Goal: Task Accomplishment & Management: Manage account settings

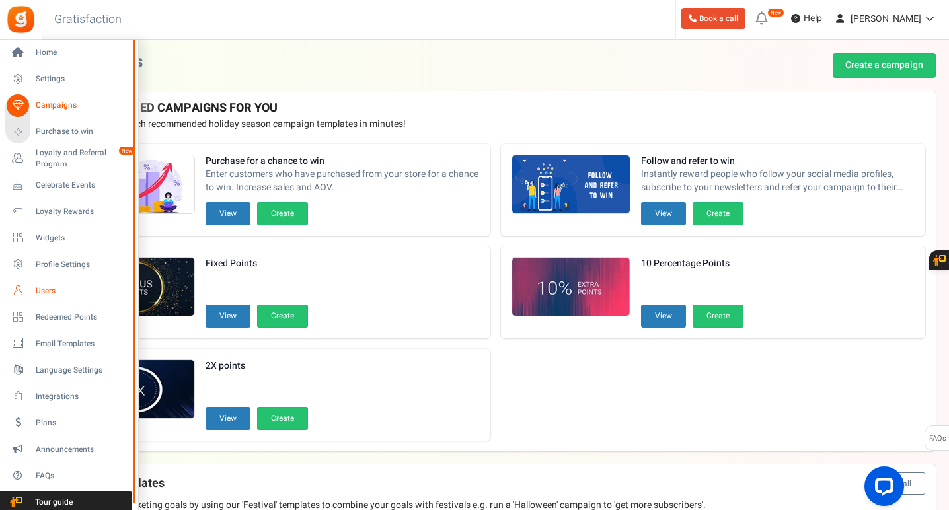
click at [49, 290] on span "Users" at bounding box center [82, 290] width 92 height 11
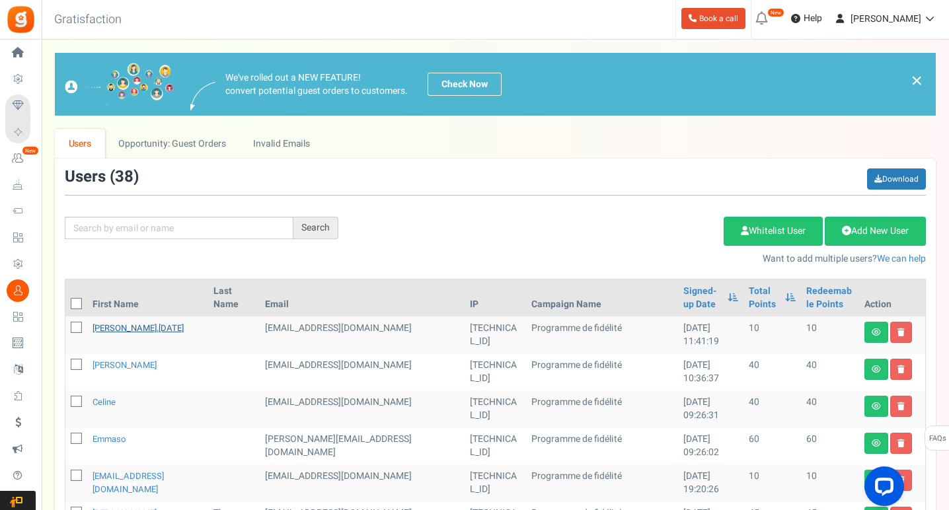
click at [133, 328] on link "[PERSON_NAME].[DATE]" at bounding box center [137, 328] width 91 height 13
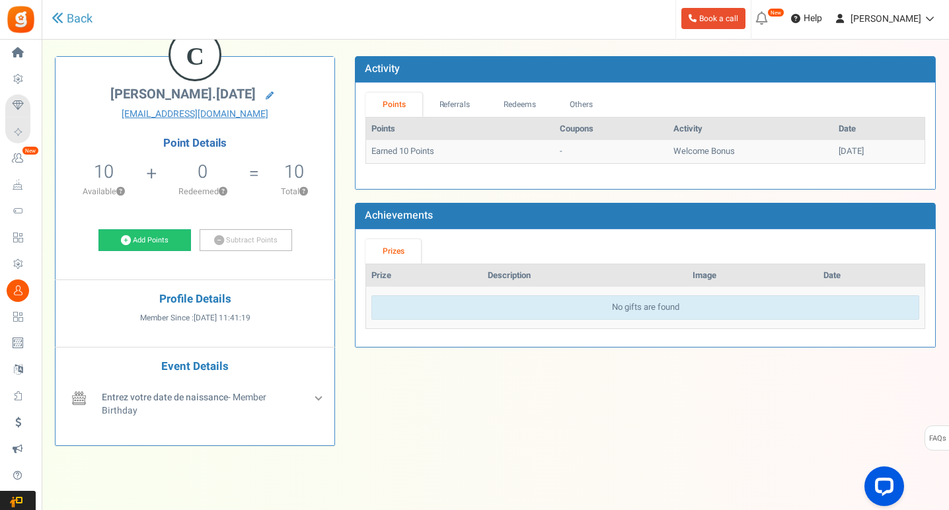
scroll to position [98, 0]
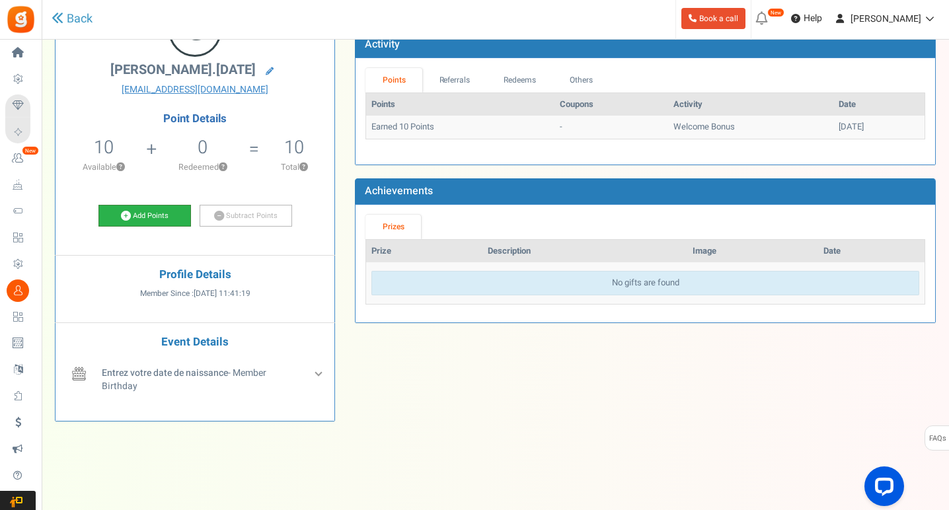
click at [156, 211] on link "Add Points" at bounding box center [144, 216] width 92 height 22
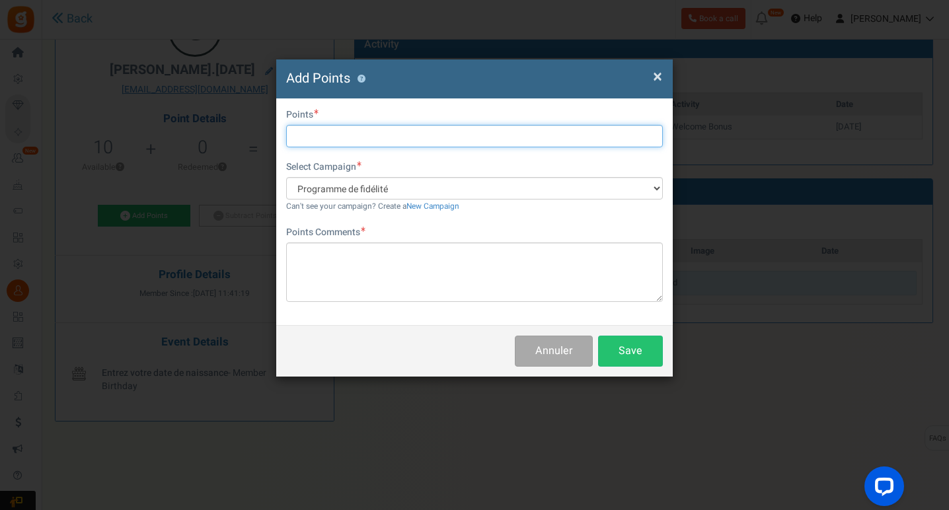
click at [324, 128] on input "text" at bounding box center [474, 136] width 377 height 22
type input "176"
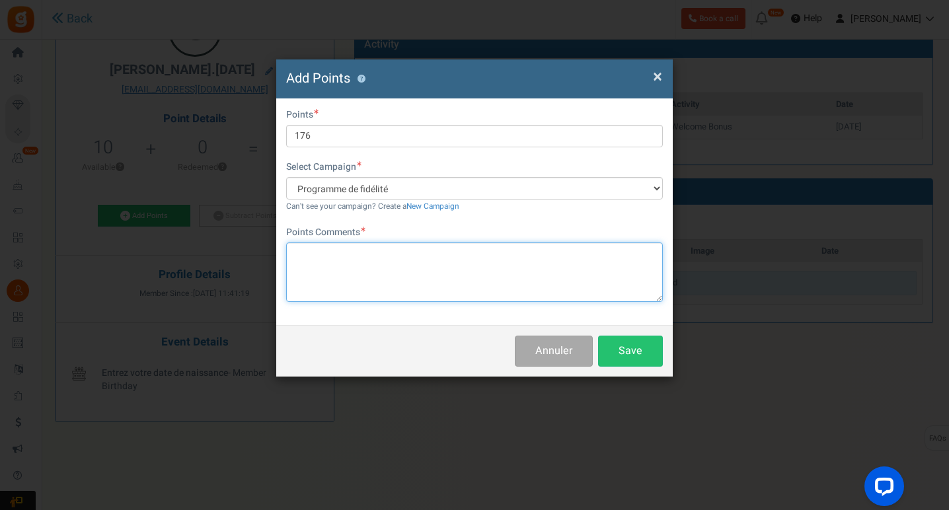
click at [402, 272] on textarea at bounding box center [474, 271] width 377 height 59
type textarea "Commande 27917"
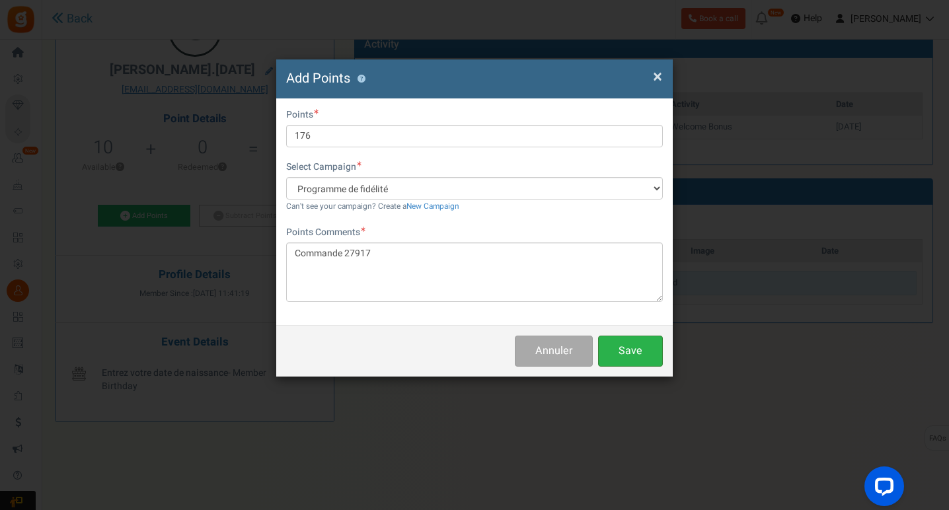
click at [635, 351] on button "Save" at bounding box center [630, 351] width 65 height 31
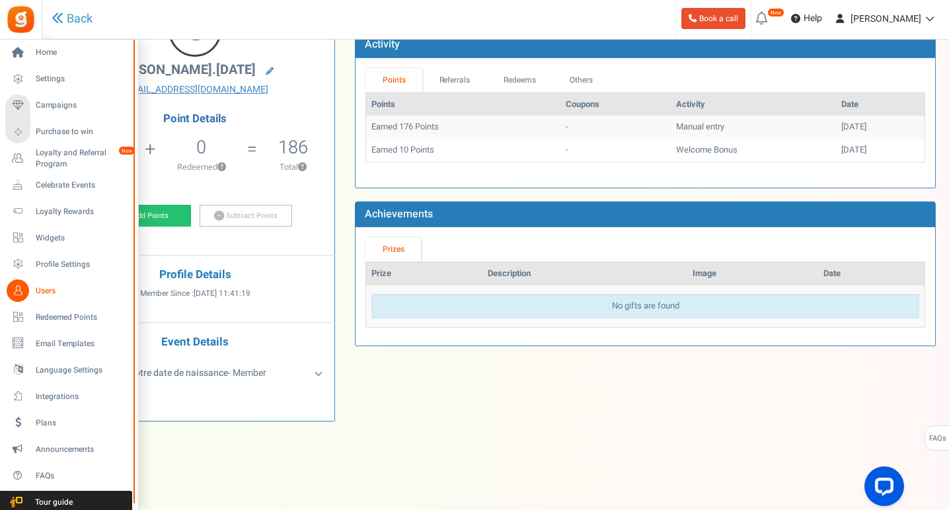
click at [52, 290] on span "Users" at bounding box center [82, 290] width 92 height 11
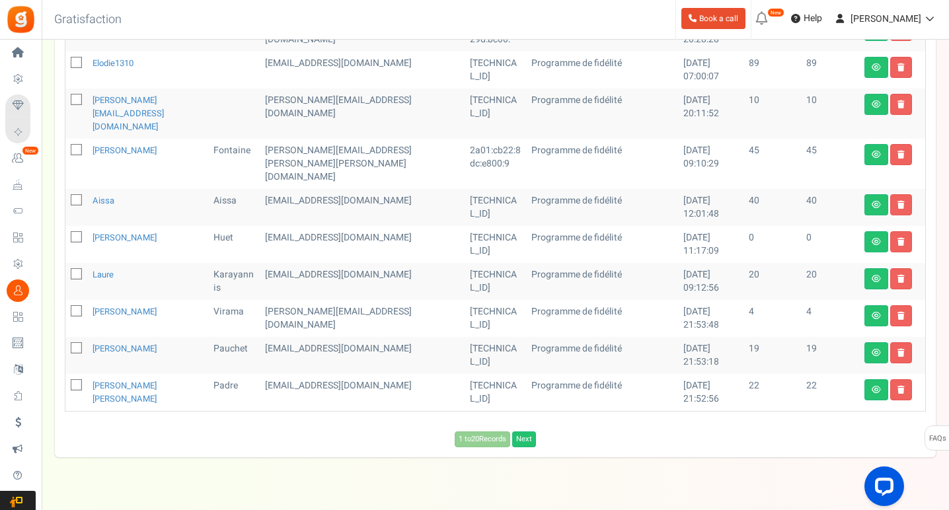
scroll to position [671, 0]
click at [530, 432] on link "Next" at bounding box center [524, 440] width 24 height 16
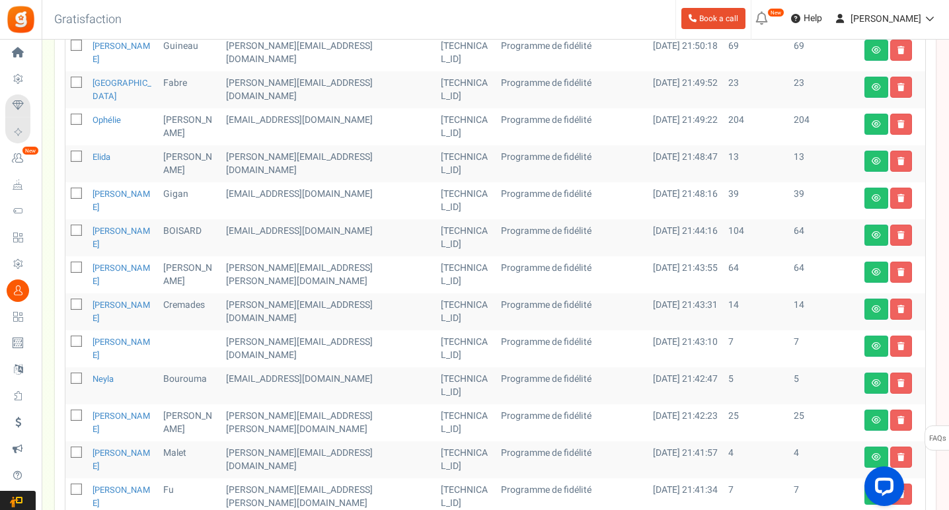
scroll to position [316, 0]
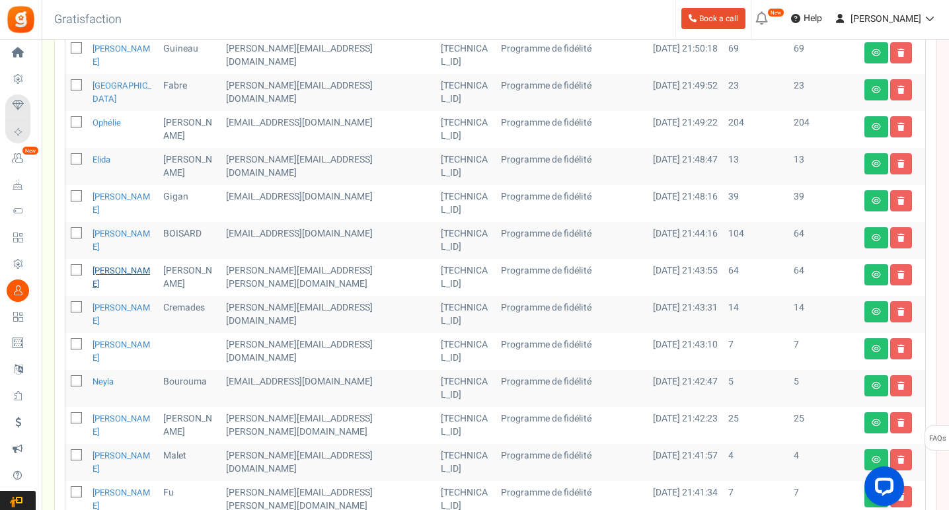
click at [126, 264] on link "[PERSON_NAME]" at bounding box center [120, 277] width 57 height 26
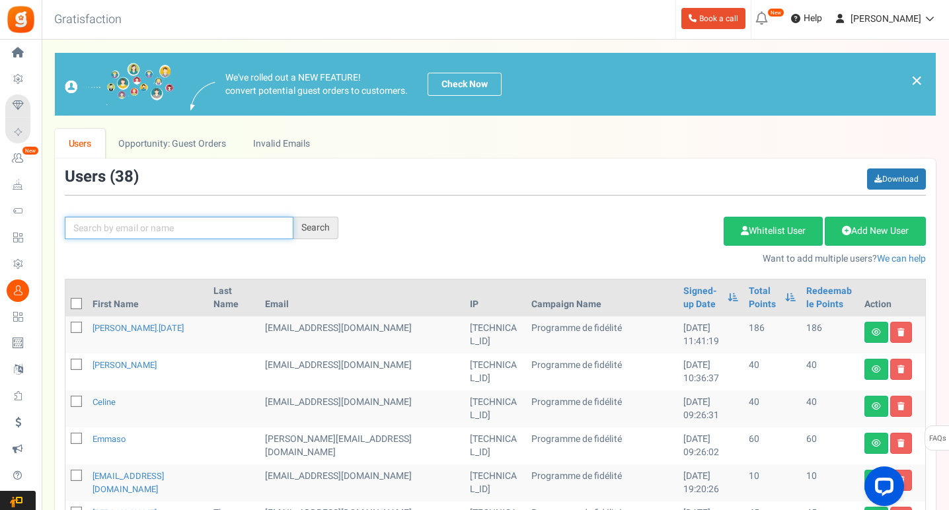
click at [244, 230] on input "text" at bounding box center [179, 228] width 229 height 22
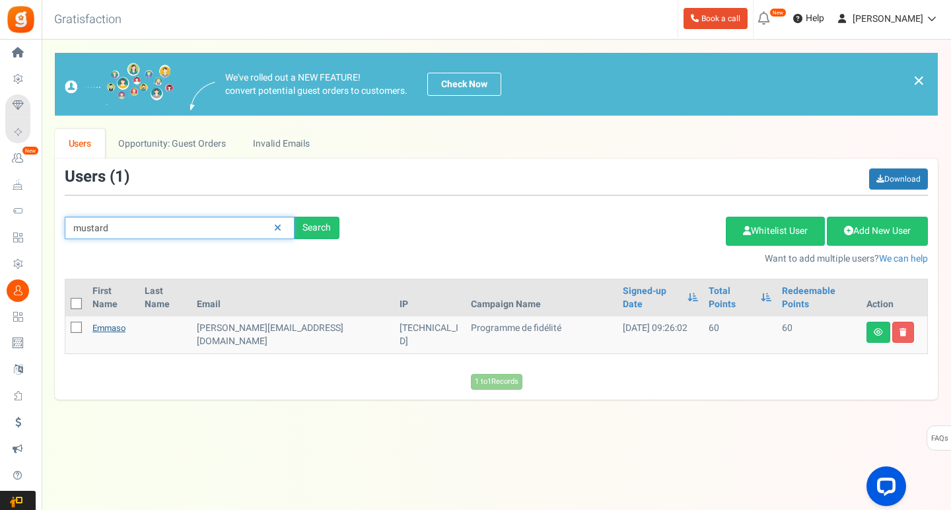
type input "mustard"
click at [120, 322] on link "emmaso" at bounding box center [108, 328] width 33 height 13
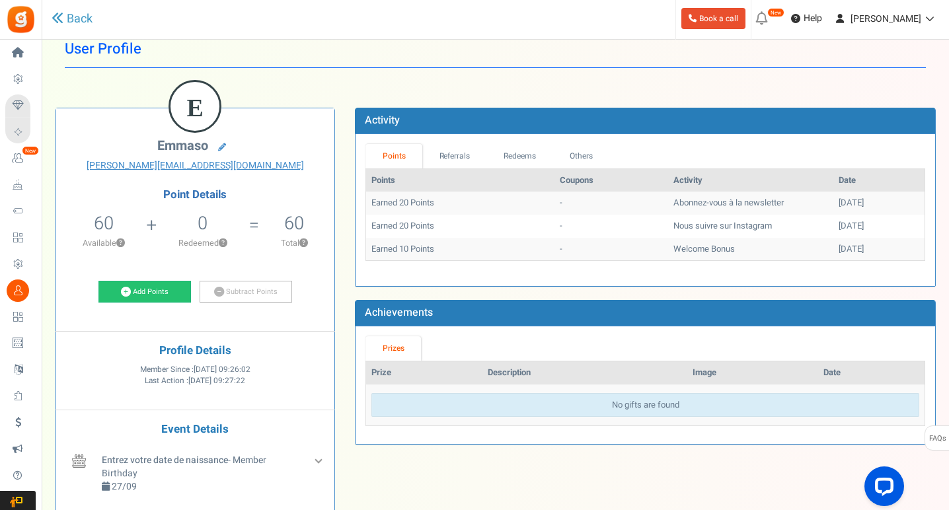
scroll to position [30, 0]
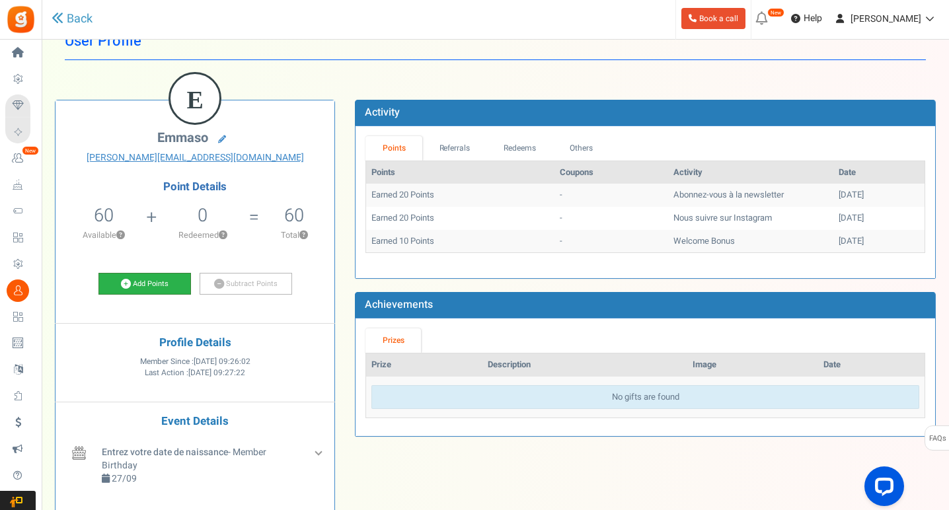
click at [174, 285] on link "Add Points" at bounding box center [144, 284] width 92 height 22
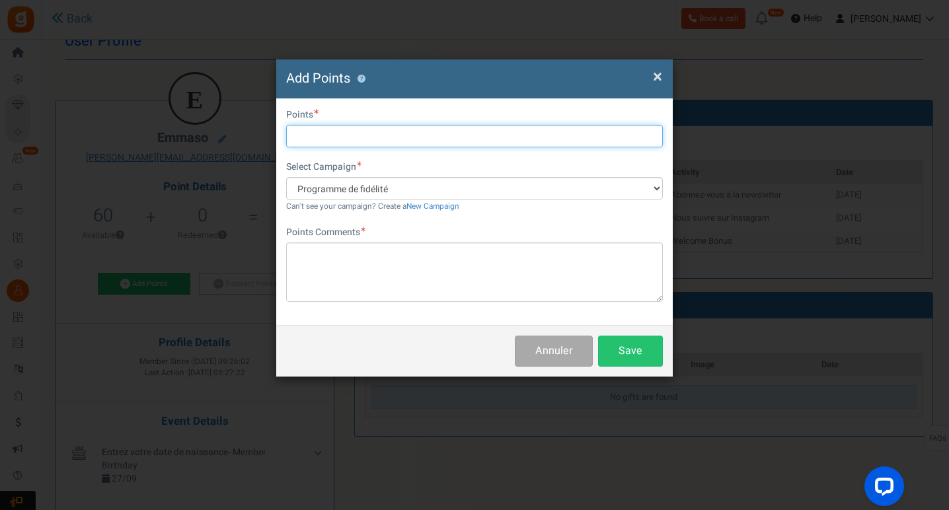
click at [339, 133] on input "text" at bounding box center [474, 136] width 377 height 22
type input "11"
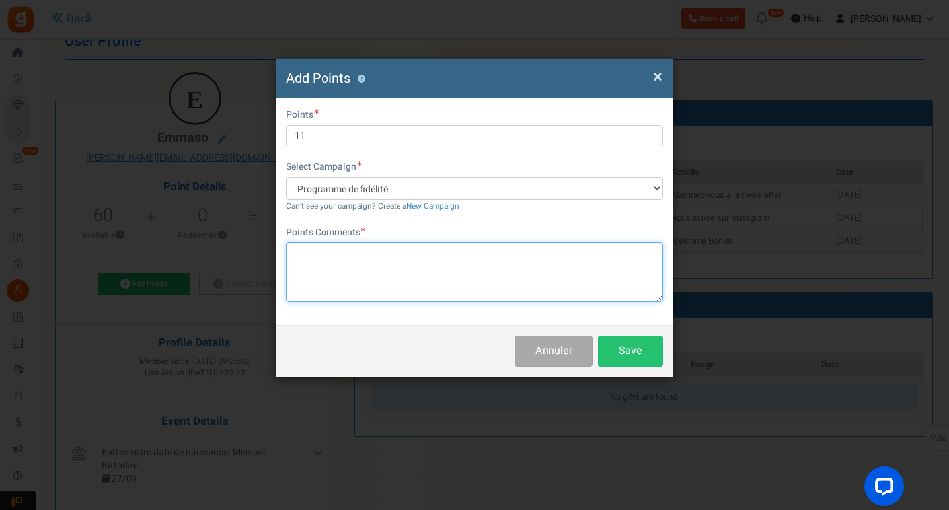
click at [359, 271] on textarea at bounding box center [474, 271] width 377 height 59
type textarea "Ancien compte fid"
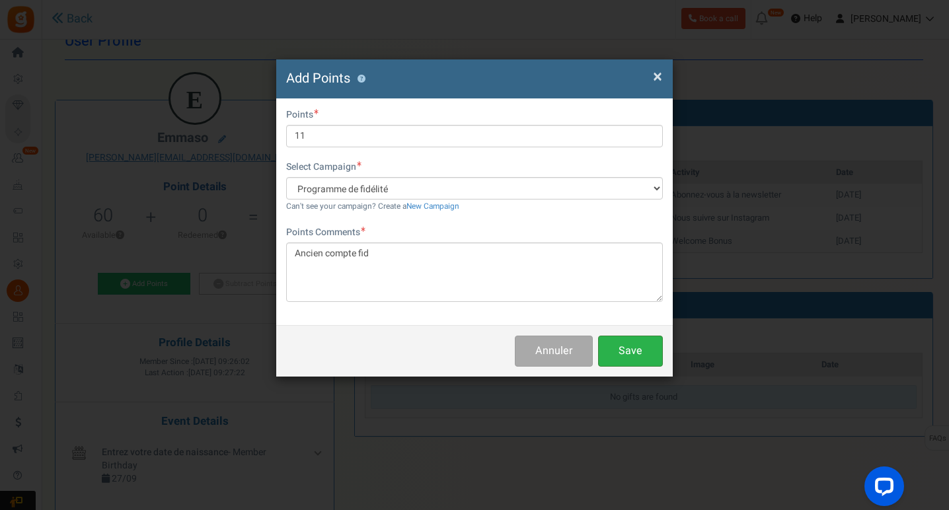
click at [643, 341] on button "Save" at bounding box center [630, 351] width 65 height 31
